Goal: Task Accomplishment & Management: Use online tool/utility

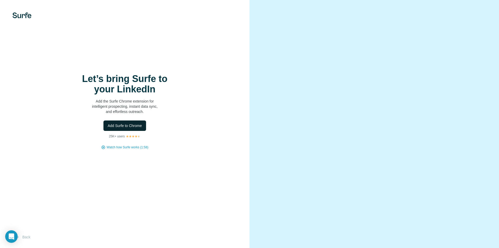
click at [128, 126] on span "Add Surfe to Chrome" at bounding box center [125, 125] width 34 height 5
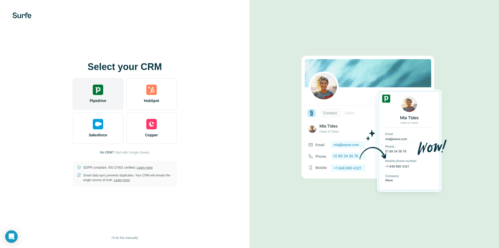
click at [108, 94] on div "Pipedrive" at bounding box center [98, 93] width 50 height 31
click at [109, 98] on div "Pipedrive" at bounding box center [98, 93] width 50 height 31
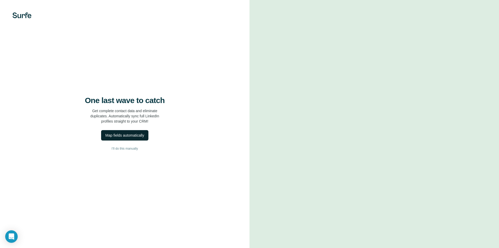
click at [141, 138] on button "Map fields automatically" at bounding box center [124, 135] width 47 height 10
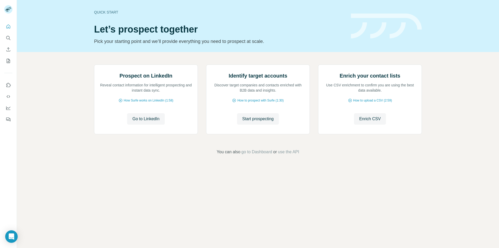
drag, startPoint x: 14, startPoint y: 235, endPoint x: 54, endPoint y: 237, distance: 39.3
click at [54, 237] on body "Quick start Let’s prospect together Pick your starting point and we’ll provide …" at bounding box center [249, 124] width 499 height 248
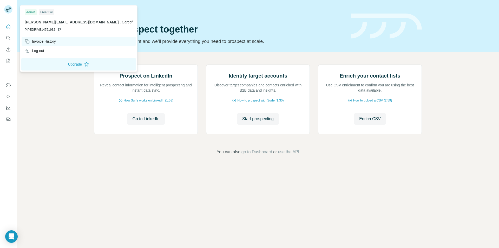
click at [45, 42] on div "Invoice History" at bounding box center [40, 41] width 31 height 5
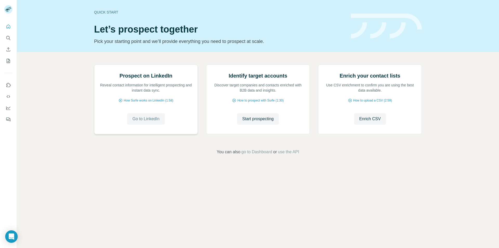
click at [147, 122] on span "Go to LinkedIn" at bounding box center [145, 119] width 27 height 6
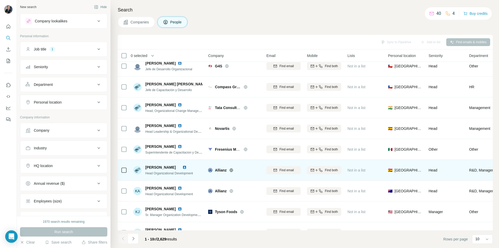
scroll to position [42, 0]
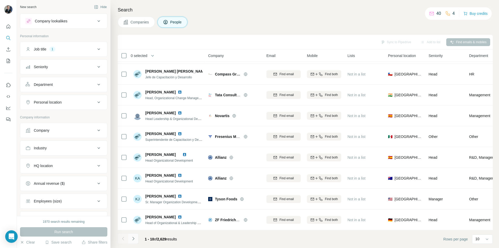
click at [134, 239] on icon "Navigate to next page" at bounding box center [133, 238] width 5 height 5
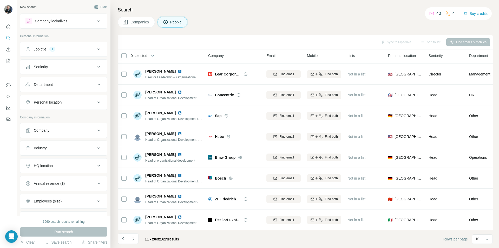
click at [133, 239] on icon "Navigate to next page" at bounding box center [133, 238] width 5 height 5
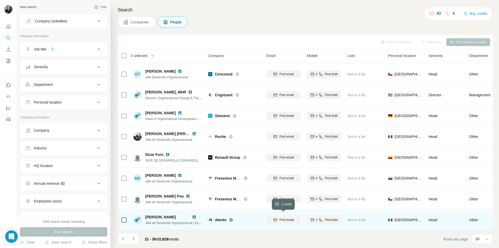
click at [288, 217] on span "Find email" at bounding box center [287, 219] width 14 height 5
click at [137, 239] on button "Navigate to next page" at bounding box center [133, 238] width 10 height 10
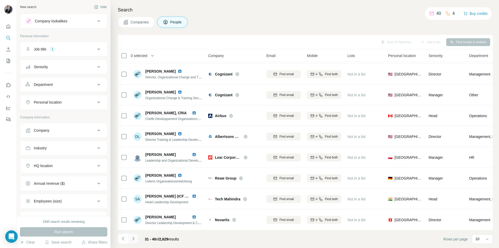
click at [133, 237] on icon "Navigate to next page" at bounding box center [133, 238] width 2 height 3
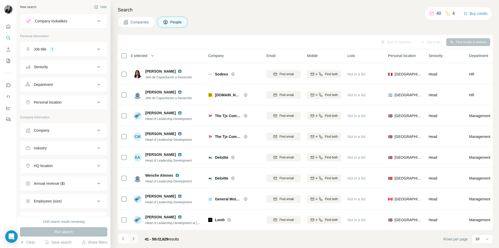
click at [136, 239] on icon "Navigate to next page" at bounding box center [133, 238] width 5 height 5
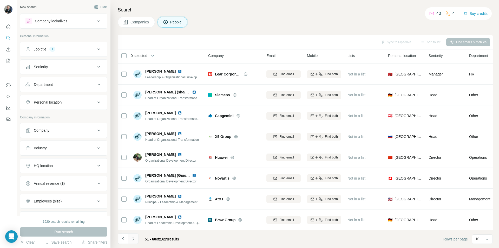
click at [132, 240] on icon "Navigate to next page" at bounding box center [133, 238] width 5 height 5
